Goal: Information Seeking & Learning: Learn about a topic

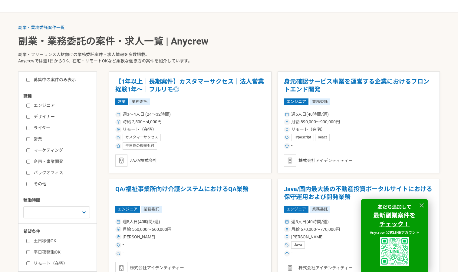
scroll to position [108, 0]
click at [43, 142] on label "営業" at bounding box center [61, 139] width 70 height 6
click at [30, 141] on input "営業" at bounding box center [28, 139] width 4 height 4
checkbox input "true"
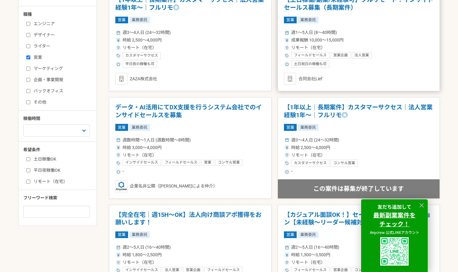
scroll to position [190, 0]
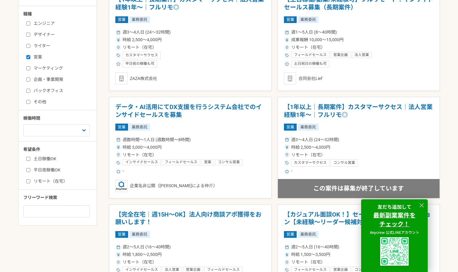
click at [46, 170] on label "平日夜稼働OK" at bounding box center [61, 170] width 70 height 6
click at [30, 170] on input "平日夜稼働OK" at bounding box center [28, 170] width 4 height 4
checkbox input "true"
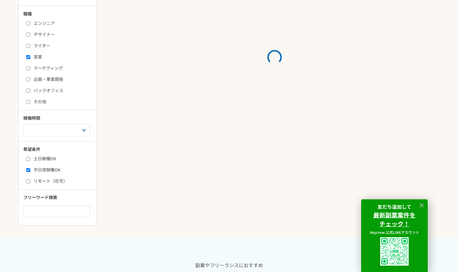
click at [44, 181] on label "リモート（在宅）" at bounding box center [61, 181] width 70 height 6
click at [30, 181] on input "リモート（在宅）" at bounding box center [28, 181] width 4 height 4
checkbox input "true"
click at [47, 161] on label "土日稼働OK" at bounding box center [61, 159] width 70 height 6
click at [30, 161] on input "土日稼働OK" at bounding box center [28, 159] width 4 height 4
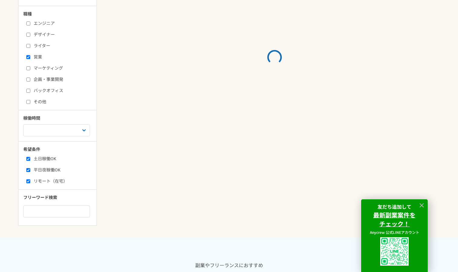
checkbox input "true"
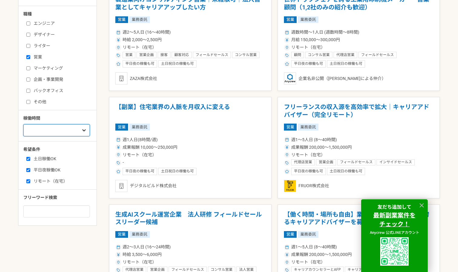
click at [74, 130] on select "週1人日（8時間）以下 週2人日（16時間）以下 週3人日（24時間）以下 週4人日（32時間）以下 週5人日（40時間）以下" at bounding box center [56, 130] width 67 height 12
select select "1"
click at [23, 124] on select "週1人日（8時間）以下 週2人日（16時間）以下 週3人日（24時間）以下 週4人日（32時間）以下 週5人日（40時間）以下" at bounding box center [56, 130] width 67 height 12
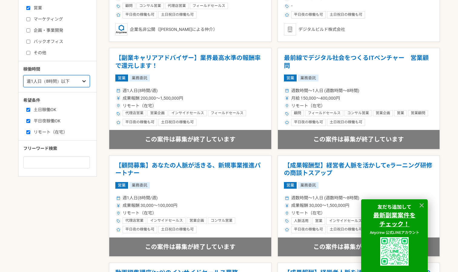
scroll to position [240, 0]
